Goal: Task Accomplishment & Management: Use online tool/utility

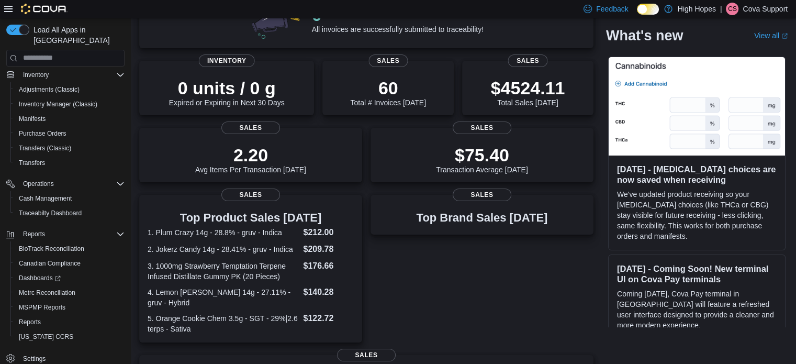
scroll to position [209, 0]
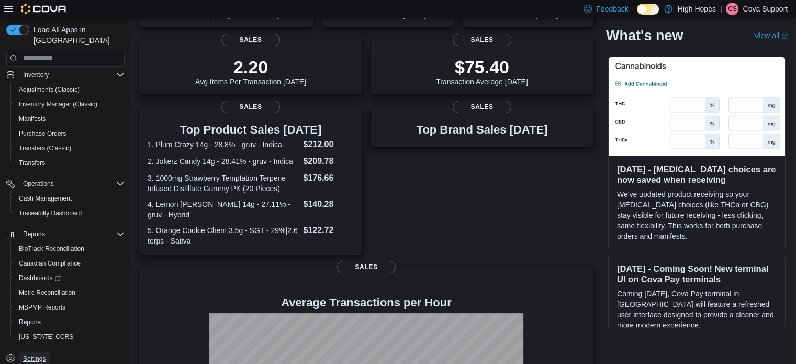
click at [40, 354] on span "Settings" at bounding box center [34, 358] width 23 height 8
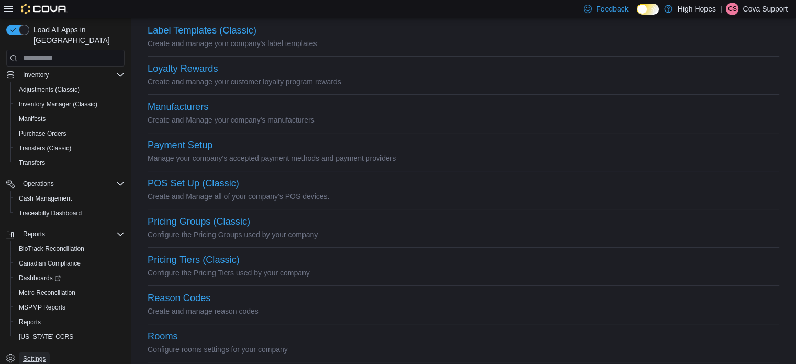
scroll to position [419, 0]
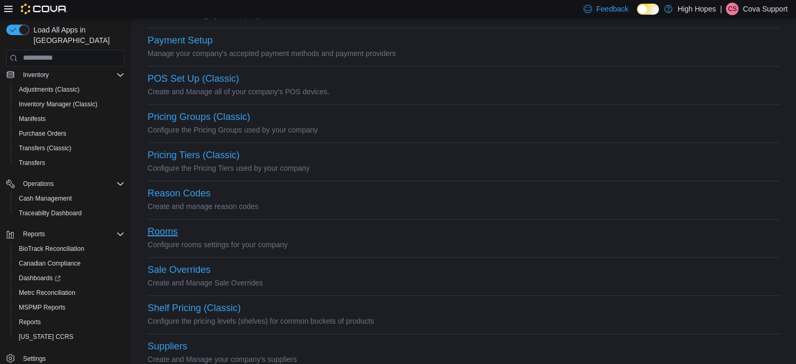
click at [166, 237] on button "Rooms" at bounding box center [163, 231] width 30 height 11
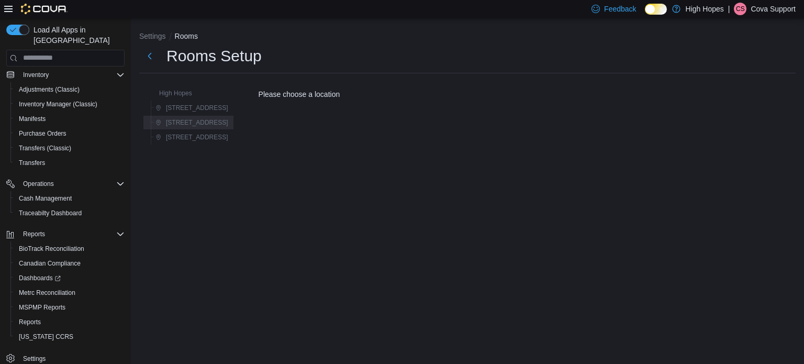
click at [203, 122] on span "[STREET_ADDRESS]" at bounding box center [197, 122] width 62 height 8
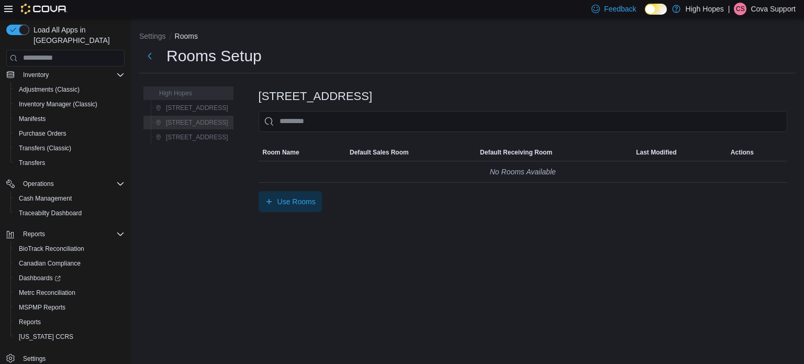
click at [174, 89] on span "High Hopes" at bounding box center [170, 93] width 43 height 13
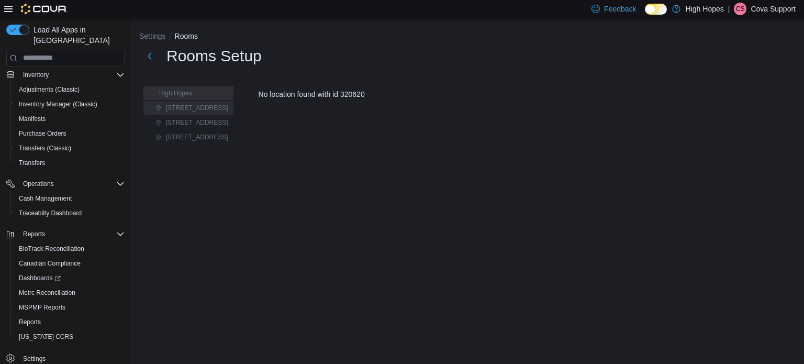
click at [184, 107] on span "[STREET_ADDRESS]" at bounding box center [197, 108] width 62 height 8
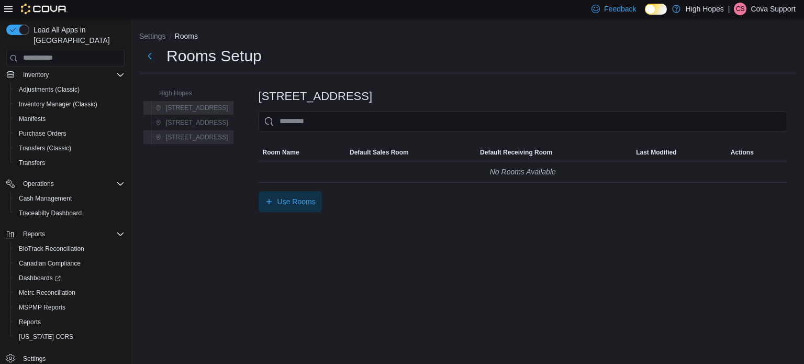
drag, startPoint x: 186, startPoint y: 121, endPoint x: 191, endPoint y: 131, distance: 10.3
click at [187, 123] on span "[STREET_ADDRESS]" at bounding box center [197, 122] width 62 height 8
click at [192, 140] on span "[STREET_ADDRESS]" at bounding box center [197, 137] width 62 height 8
click at [29, 318] on span "Reports" at bounding box center [30, 322] width 22 height 8
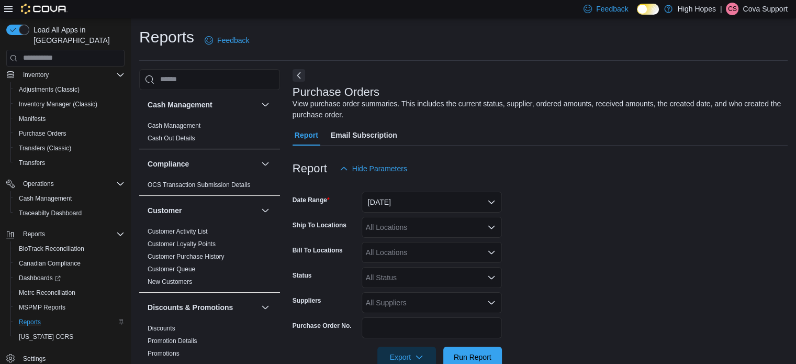
scroll to position [24, 0]
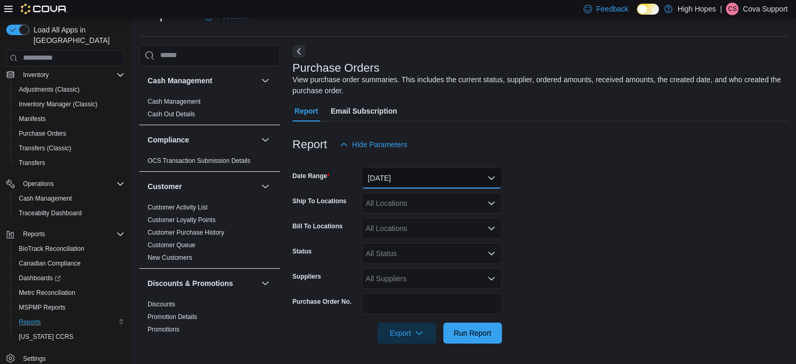
click at [423, 179] on button "[DATE]" at bounding box center [432, 178] width 140 height 21
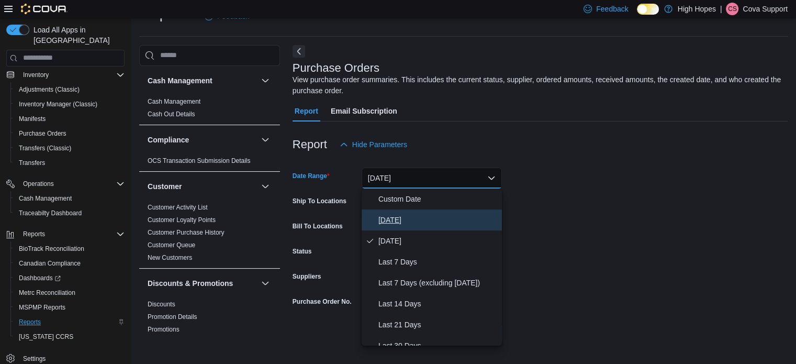
click at [396, 217] on span "[DATE]" at bounding box center [437, 220] width 119 height 13
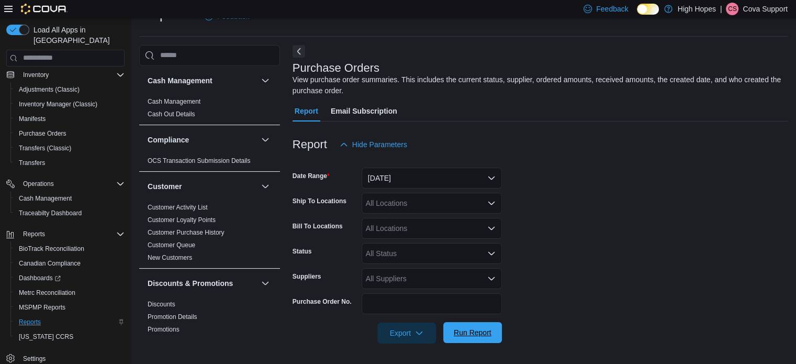
drag, startPoint x: 569, startPoint y: 232, endPoint x: 472, endPoint y: 326, distance: 135.5
click at [557, 244] on form "Date Range [DATE] Ship To Locations All Locations Bill To Locations All Locatio…" at bounding box center [540, 249] width 495 height 188
click at [417, 209] on div "All Locations" at bounding box center [432, 203] width 140 height 21
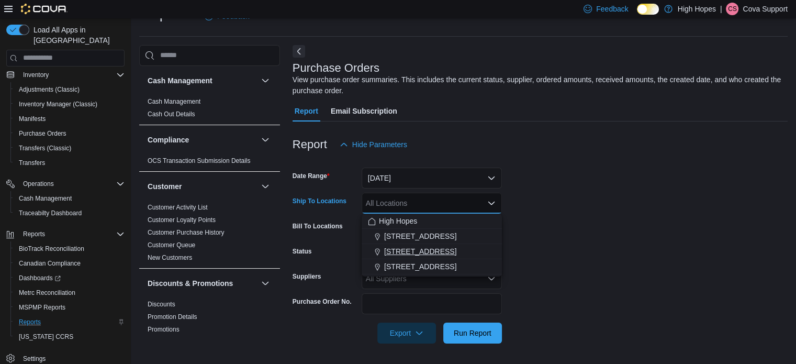
click at [431, 250] on span "[STREET_ADDRESS]" at bounding box center [420, 251] width 72 height 10
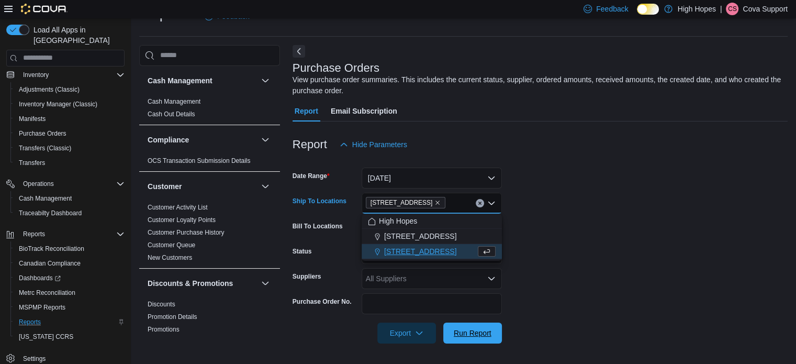
drag, startPoint x: 465, startPoint y: 328, endPoint x: 499, endPoint y: 321, distance: 35.1
click at [465, 328] on span "Run Report" at bounding box center [473, 333] width 38 height 10
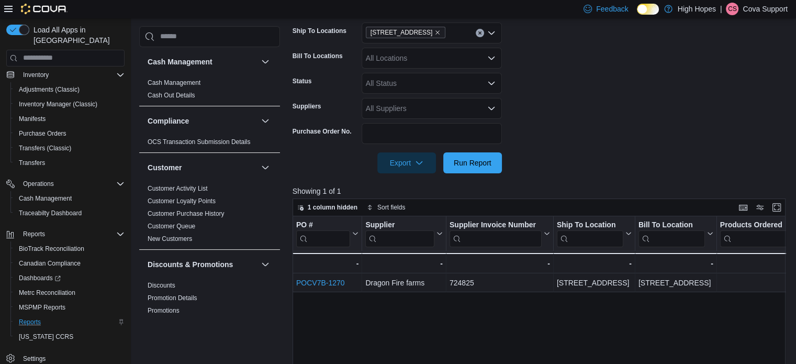
scroll to position [286, 0]
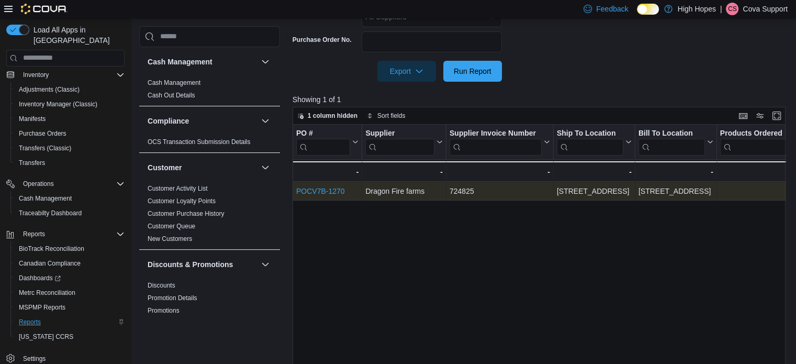
click at [324, 190] on link "POCV7B-1270" at bounding box center [320, 191] width 49 height 8
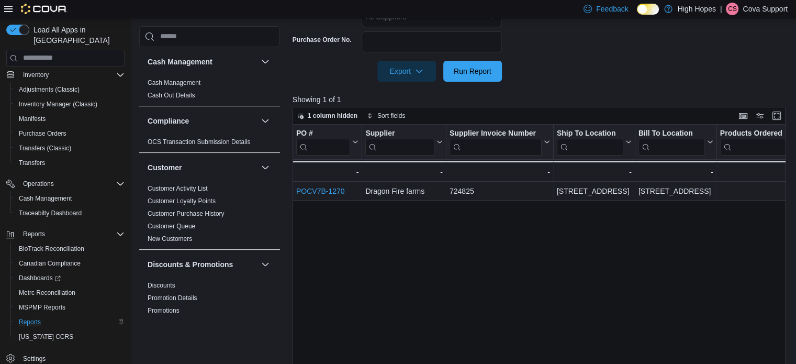
click at [645, 8] on icon at bounding box center [648, 9] width 6 height 6
click at [645, 9] on icon at bounding box center [648, 9] width 6 height 6
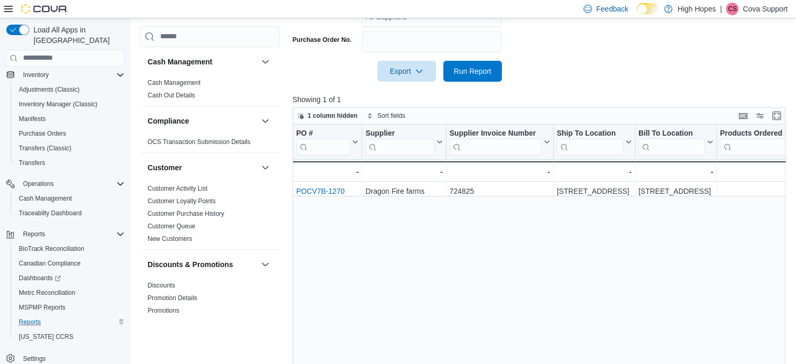
scroll to position [144, 0]
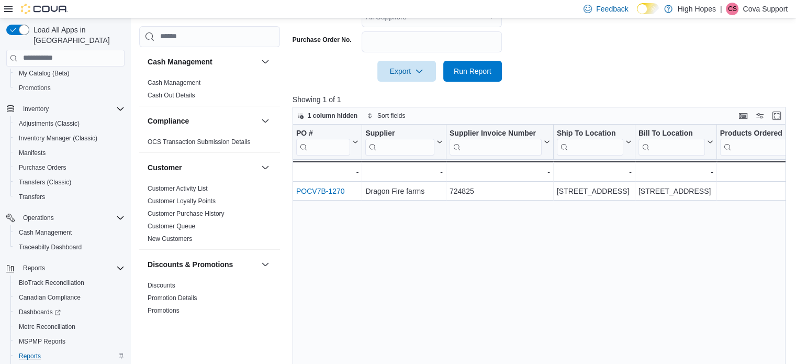
click at [652, 7] on icon at bounding box center [654, 9] width 6 height 6
